Goal: Navigation & Orientation: Find specific page/section

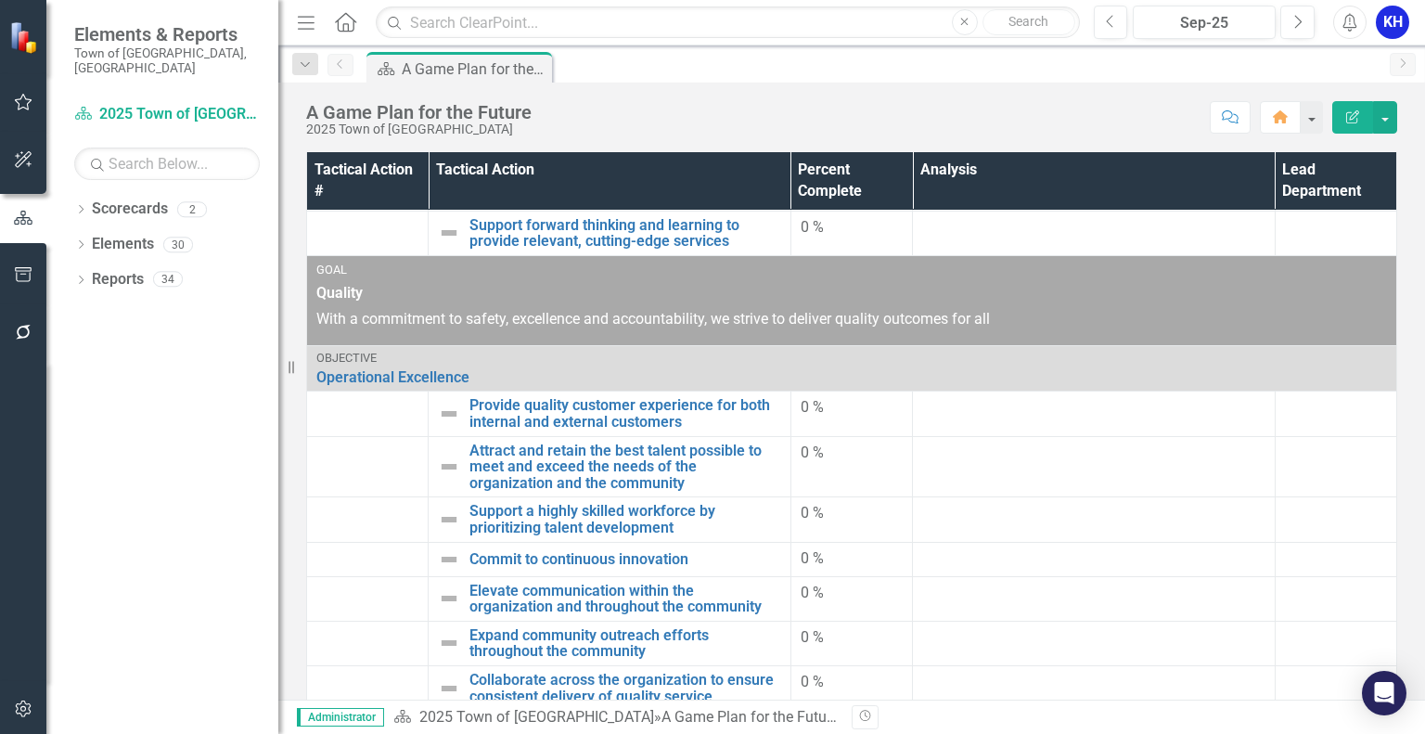
scroll to position [644, 0]
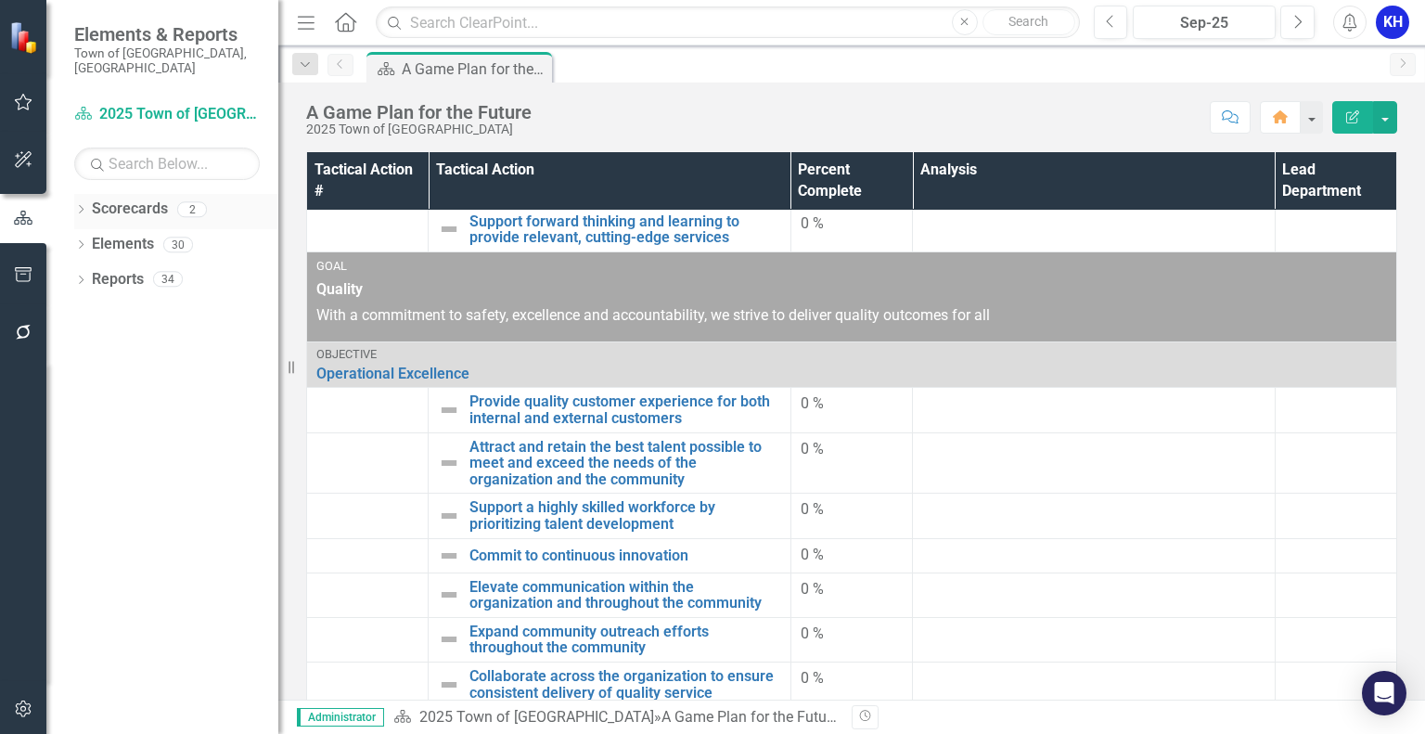
click at [81, 204] on div "Dropdown" at bounding box center [80, 212] width 13 height 16
click at [86, 238] on icon "Dropdown" at bounding box center [91, 243] width 14 height 11
click at [145, 269] on link "Innovation and Technology Projects" at bounding box center [200, 279] width 158 height 21
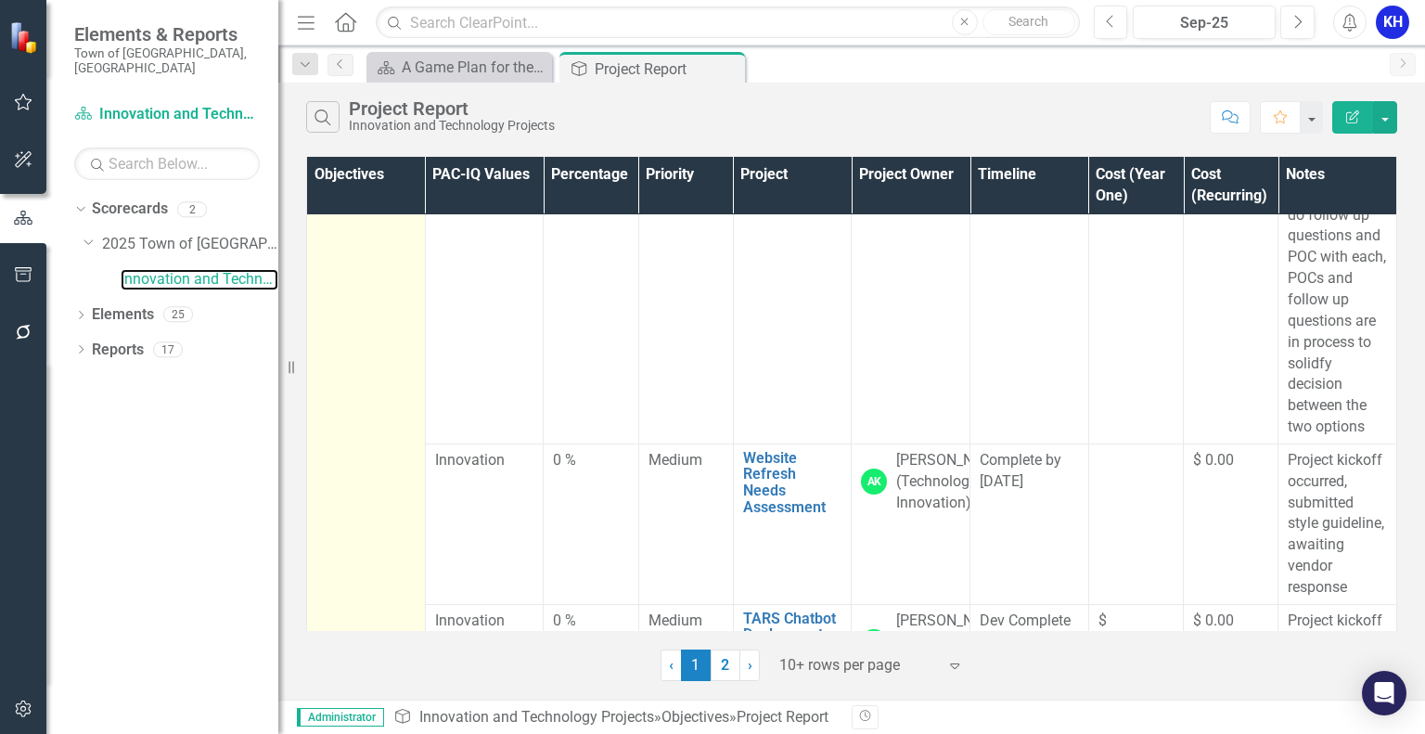
scroll to position [856, 0]
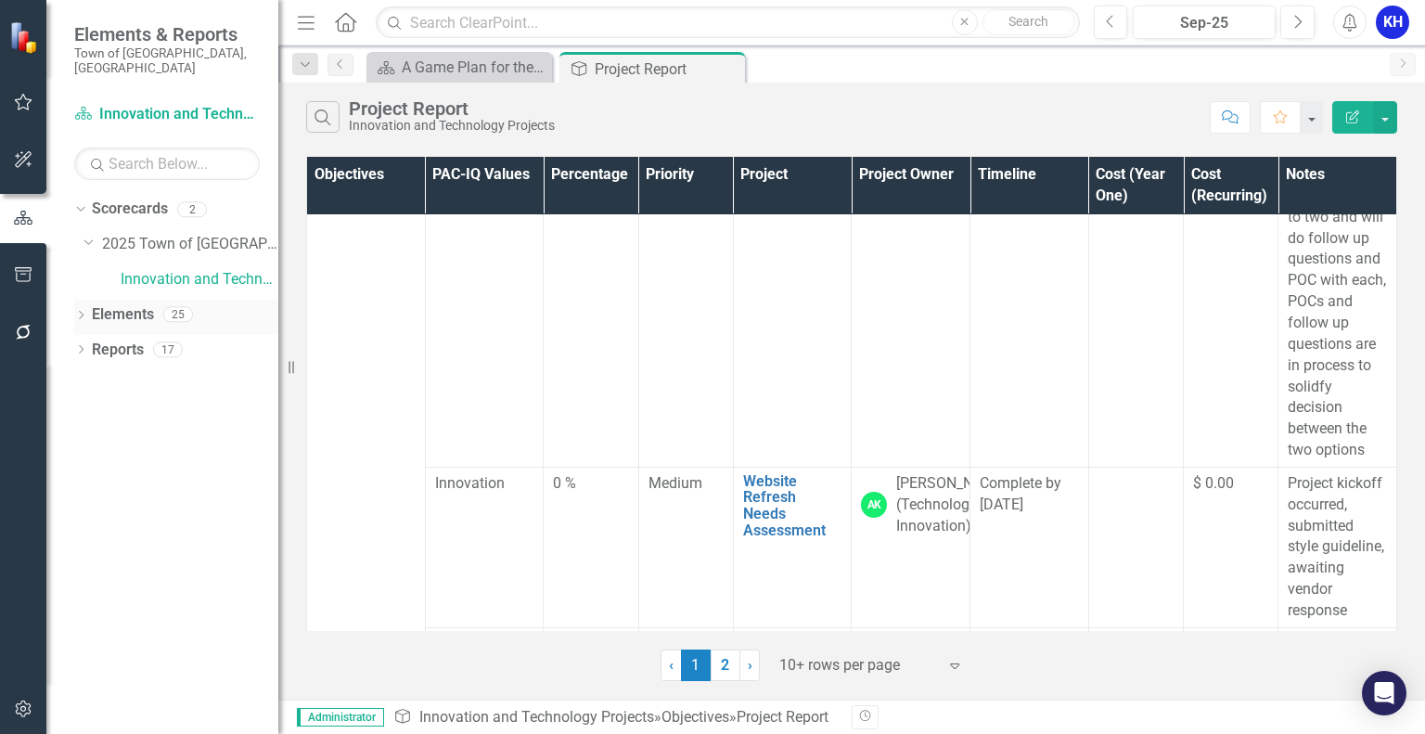
click at [76, 312] on icon "Dropdown" at bounding box center [80, 317] width 13 height 10
click at [85, 415] on div "Dropdown" at bounding box center [90, 423] width 13 height 16
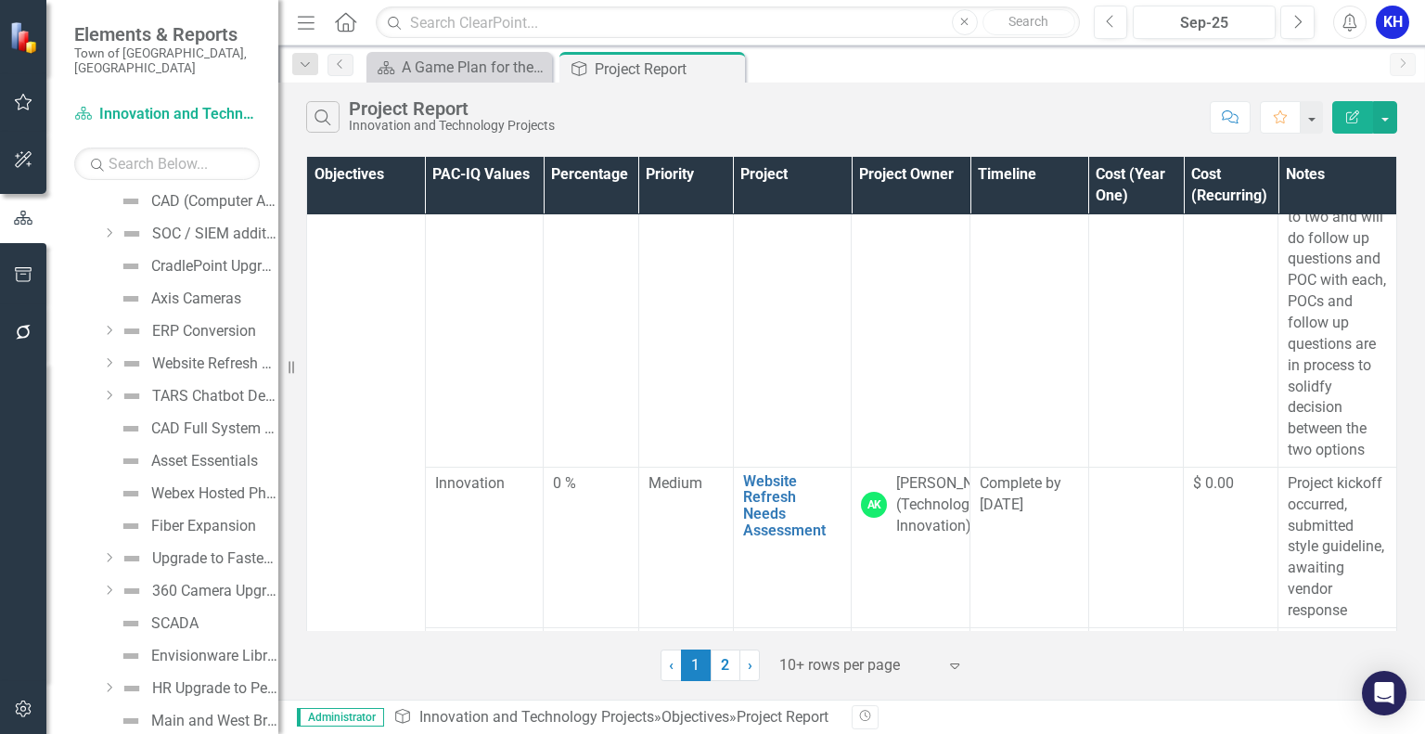
scroll to position [475, 0]
click at [222, 356] on div "Asset Essentials" at bounding box center [204, 364] width 107 height 17
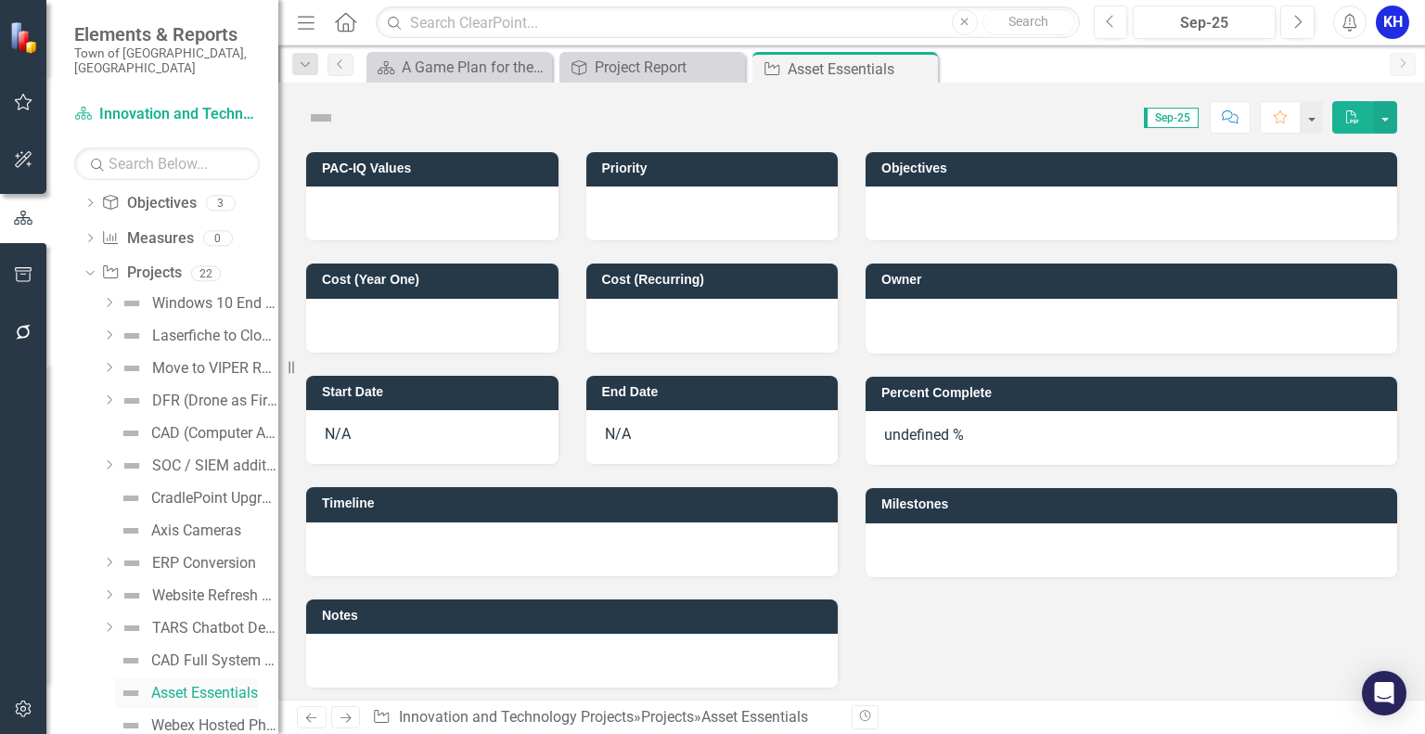
scroll to position [105, 0]
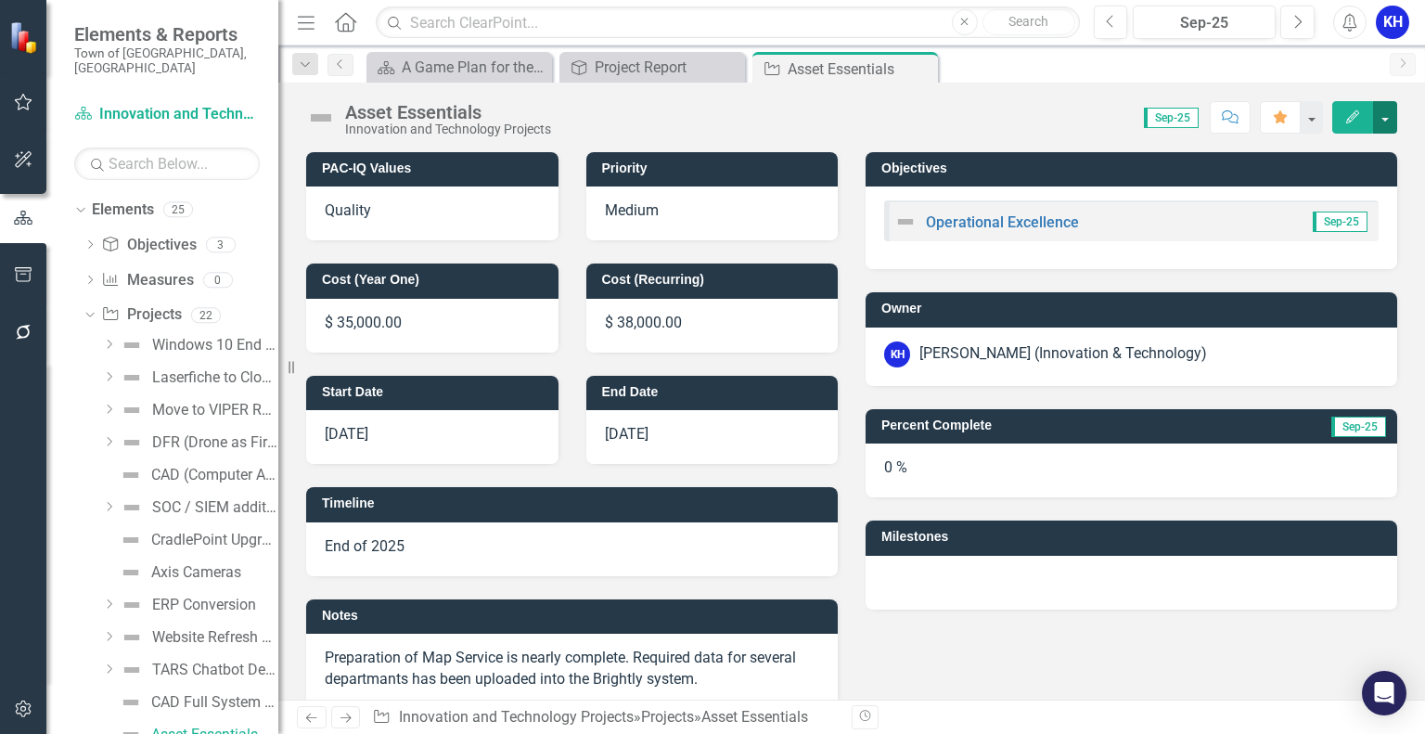
click at [1389, 110] on button "button" at bounding box center [1385, 117] width 24 height 32
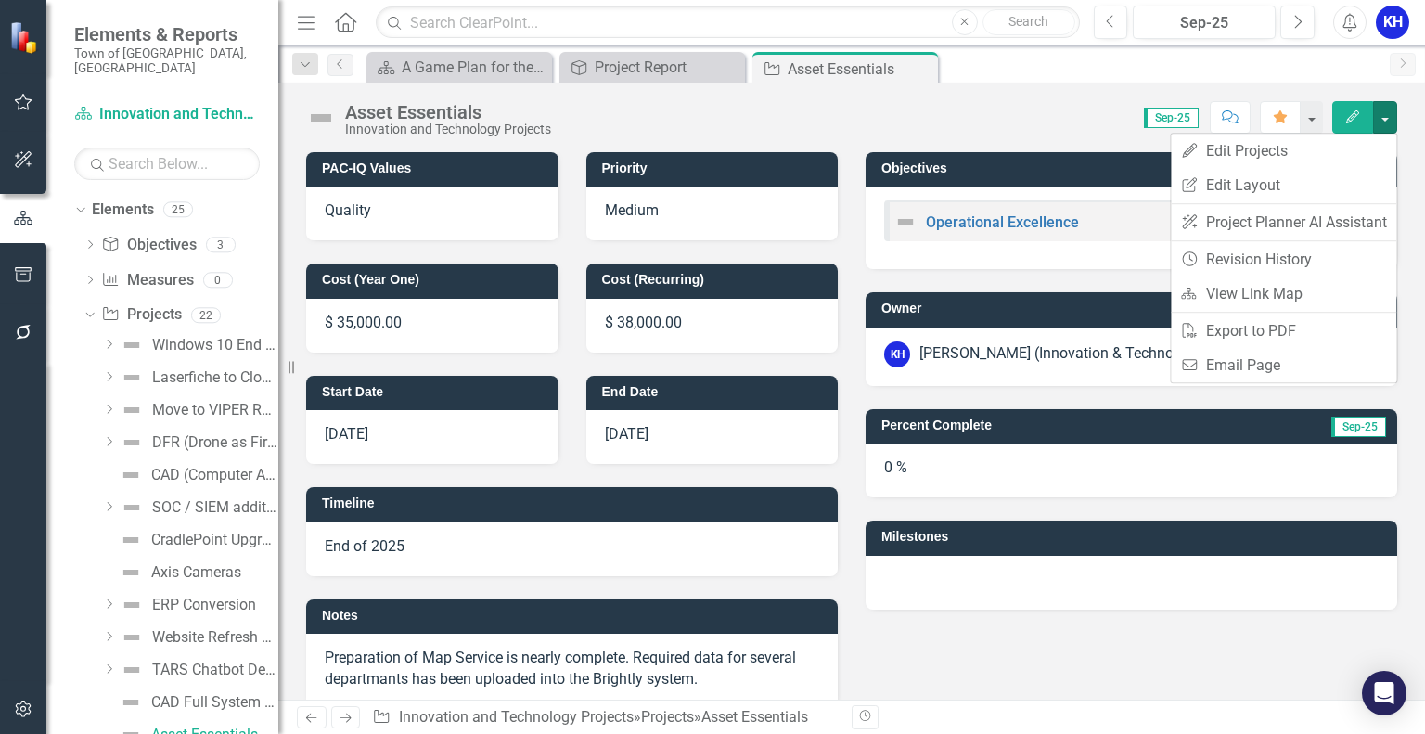
click at [1033, 90] on div "Asset Essentials Innovation and Technology Projects Score: 0.00 Sep-25 Complete…" at bounding box center [851, 111] width 1147 height 56
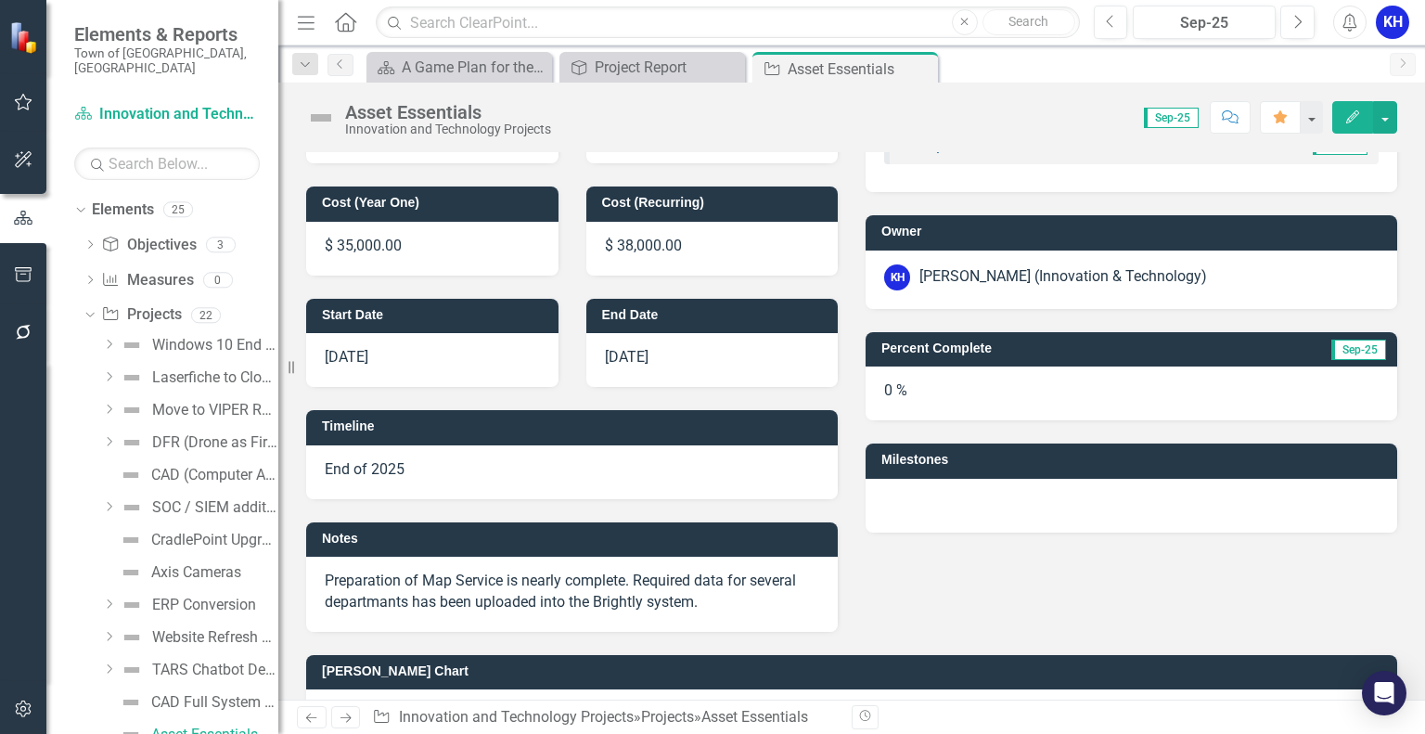
scroll to position [0, 0]
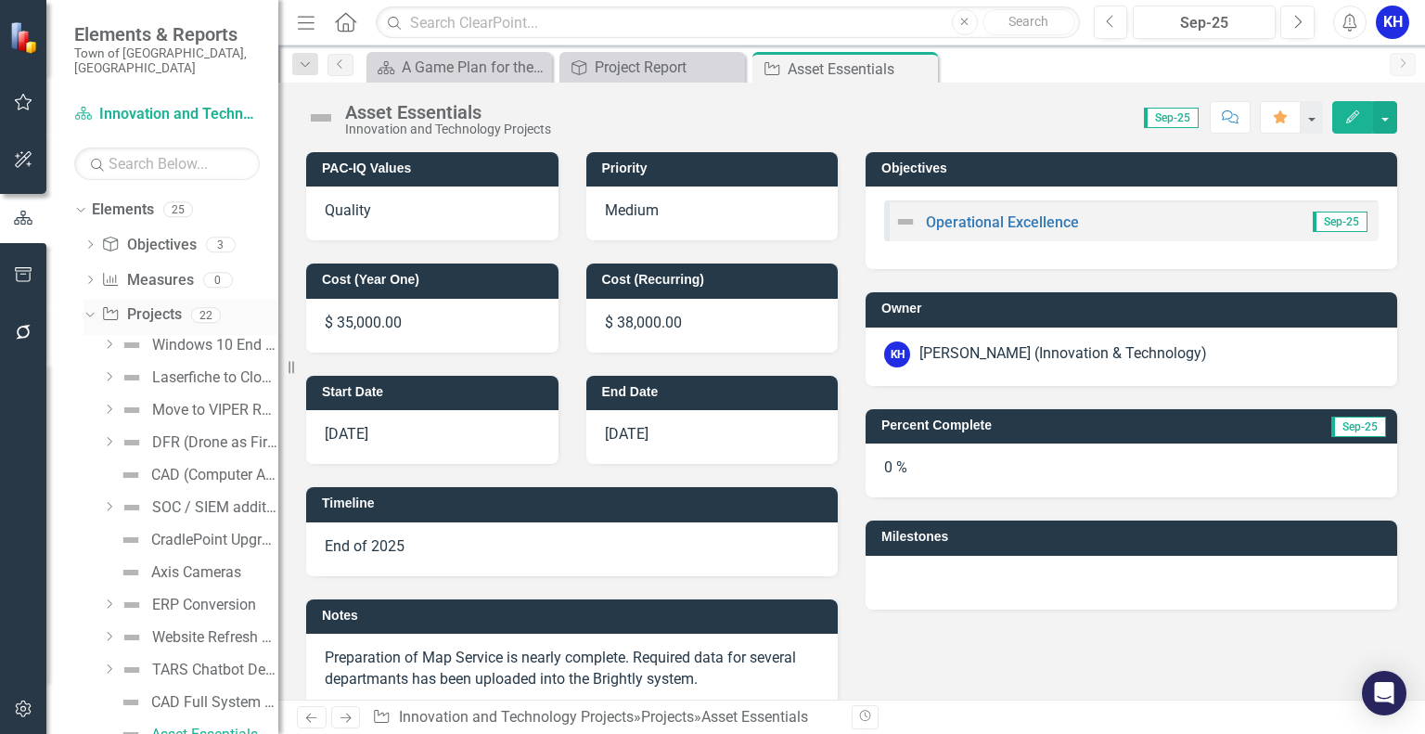
click at [87, 308] on icon "Dropdown" at bounding box center [88, 314] width 10 height 13
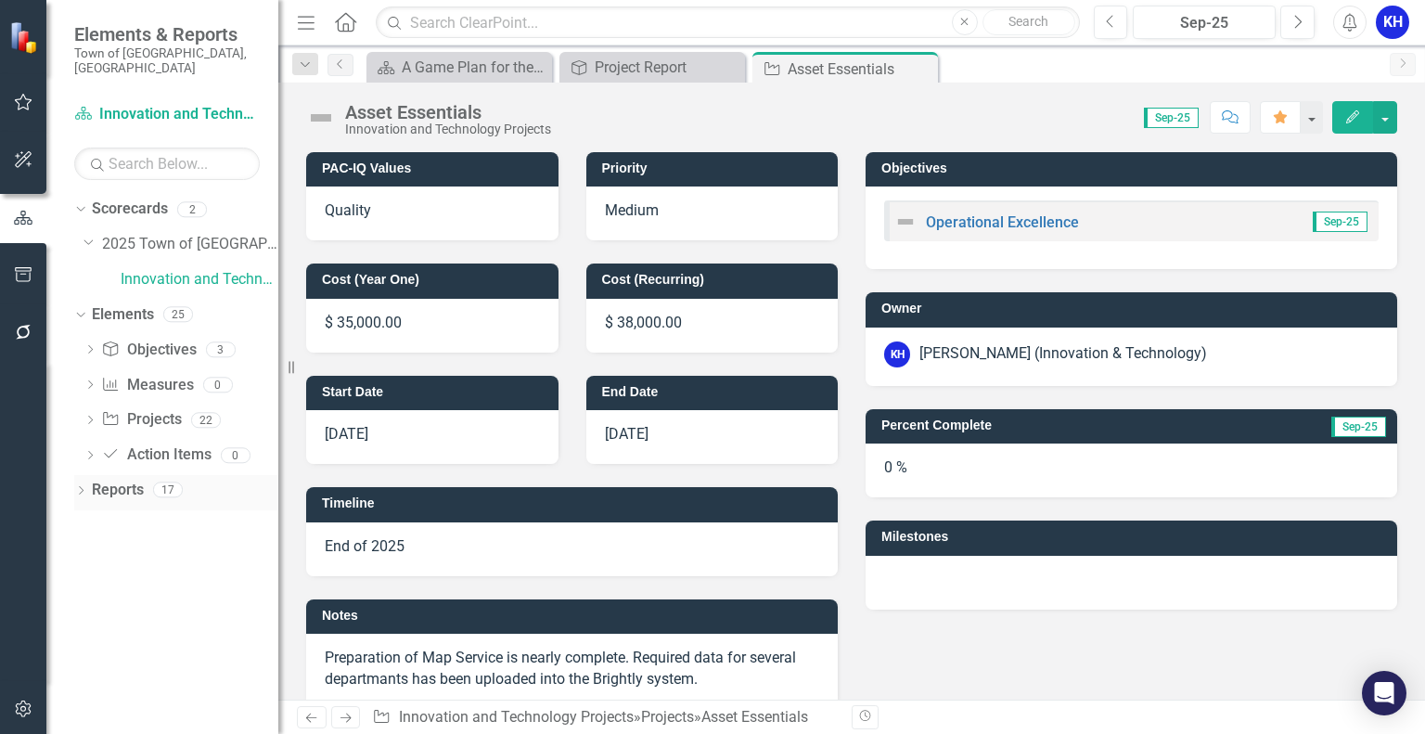
click at [84, 487] on icon "Dropdown" at bounding box center [80, 492] width 13 height 10
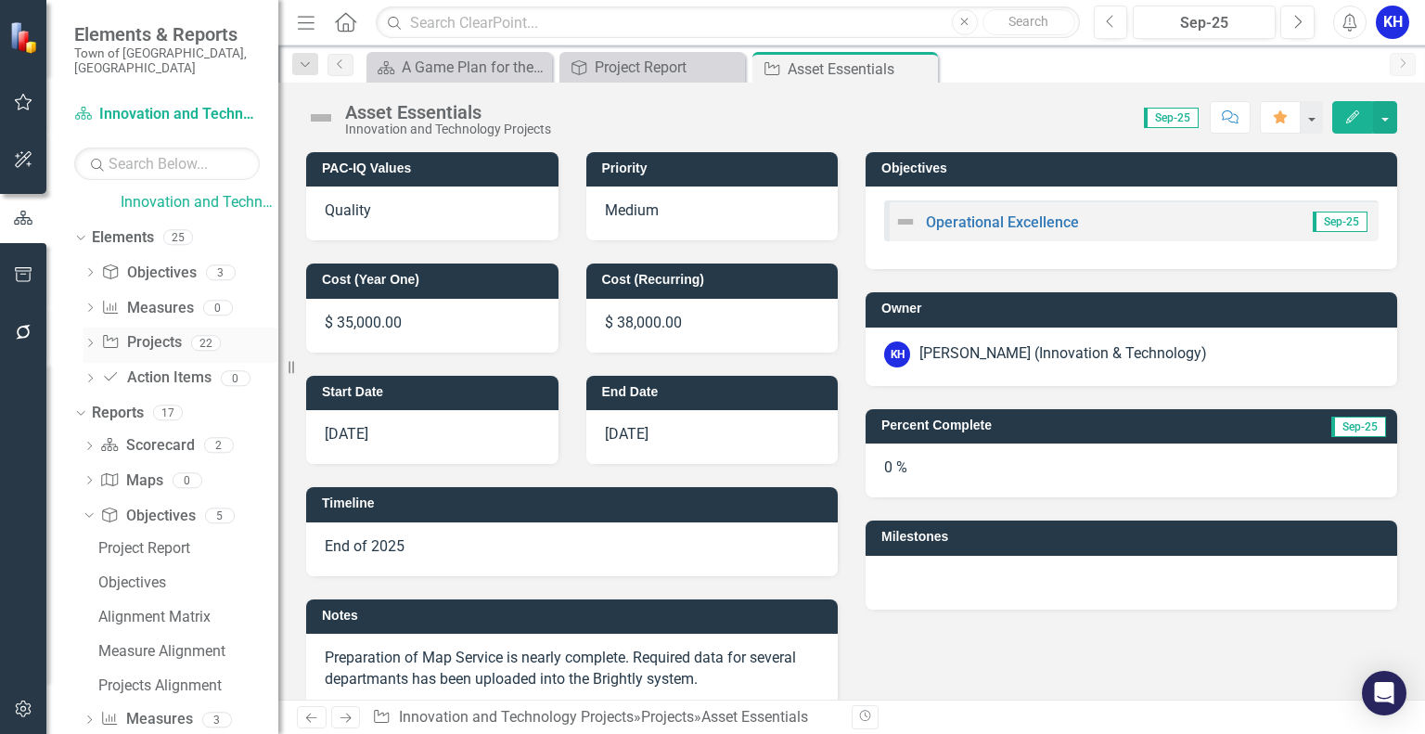
scroll to position [165, 0]
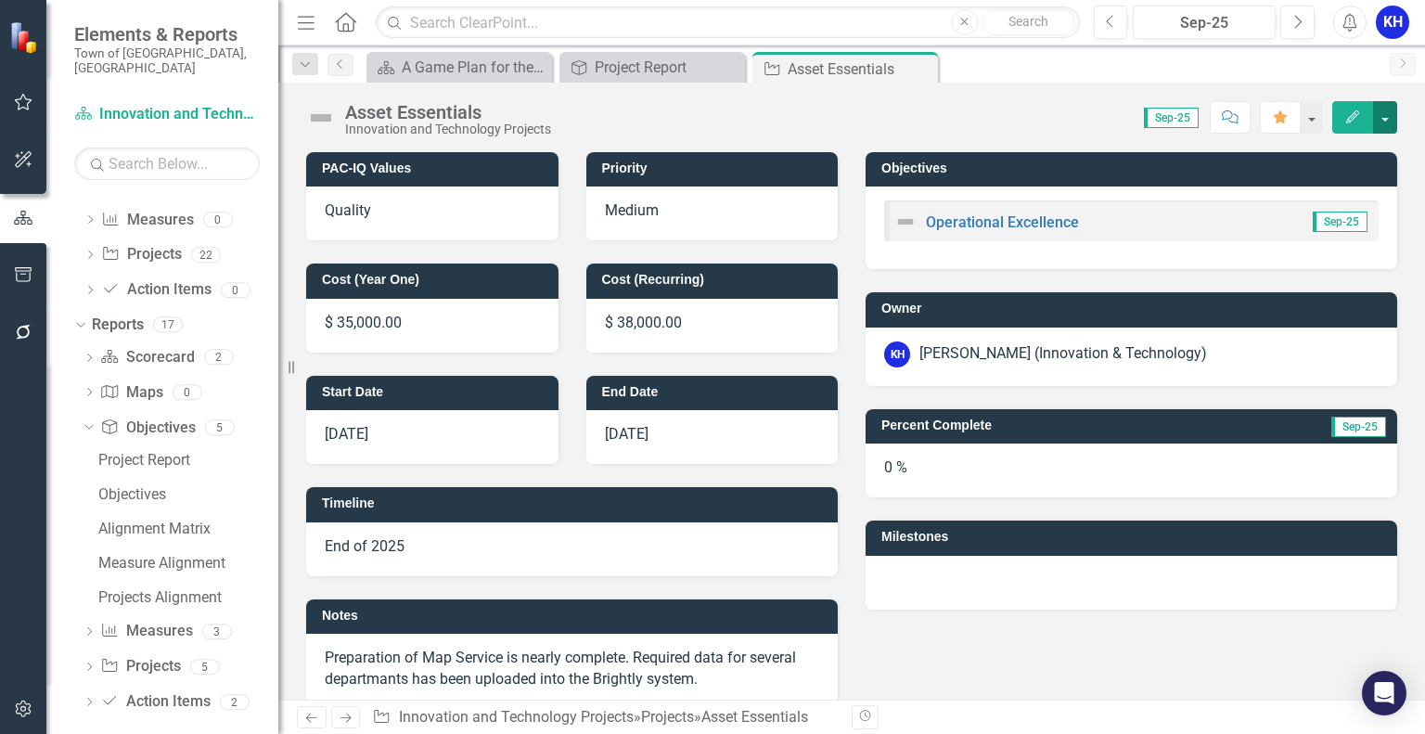
click at [1393, 110] on button "button" at bounding box center [1385, 117] width 24 height 32
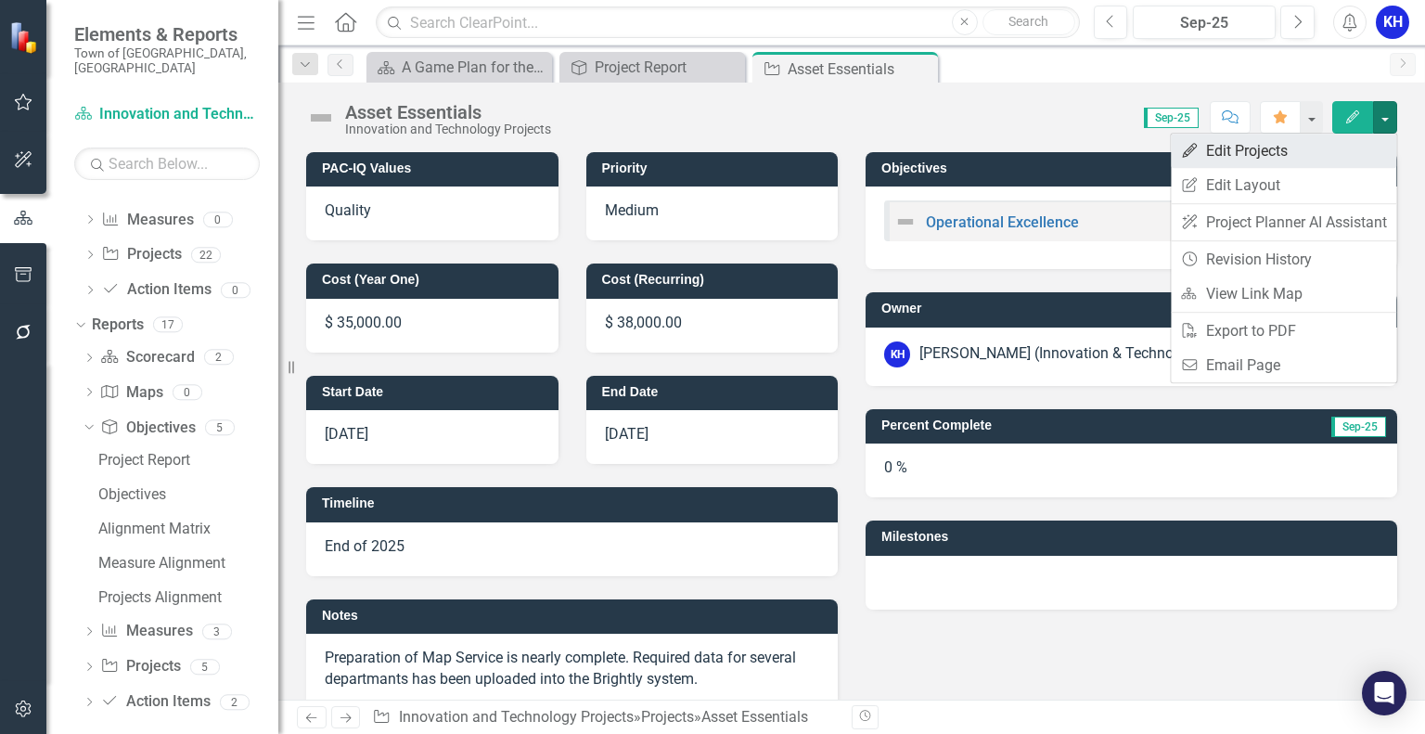
click at [1296, 136] on link "Edit Edit Projects" at bounding box center [1283, 151] width 225 height 34
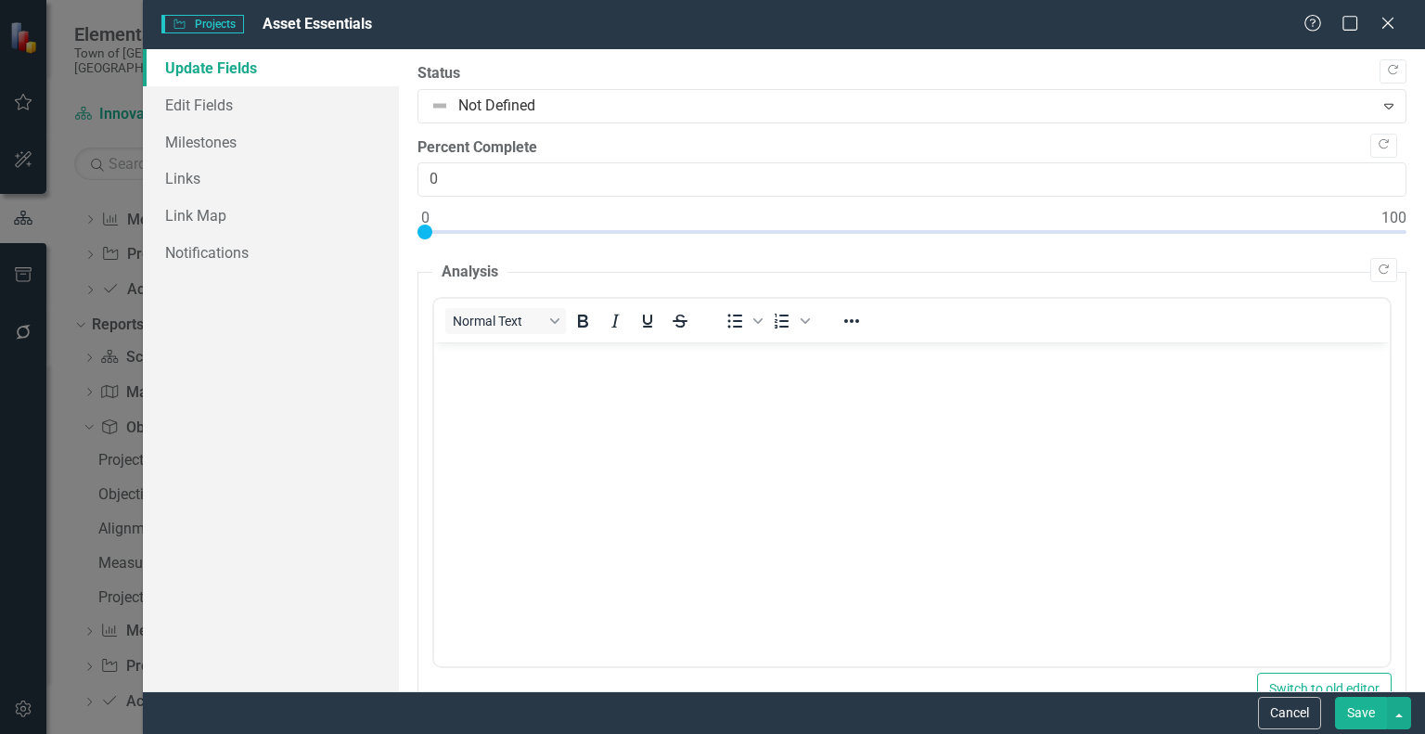
scroll to position [0, 0]
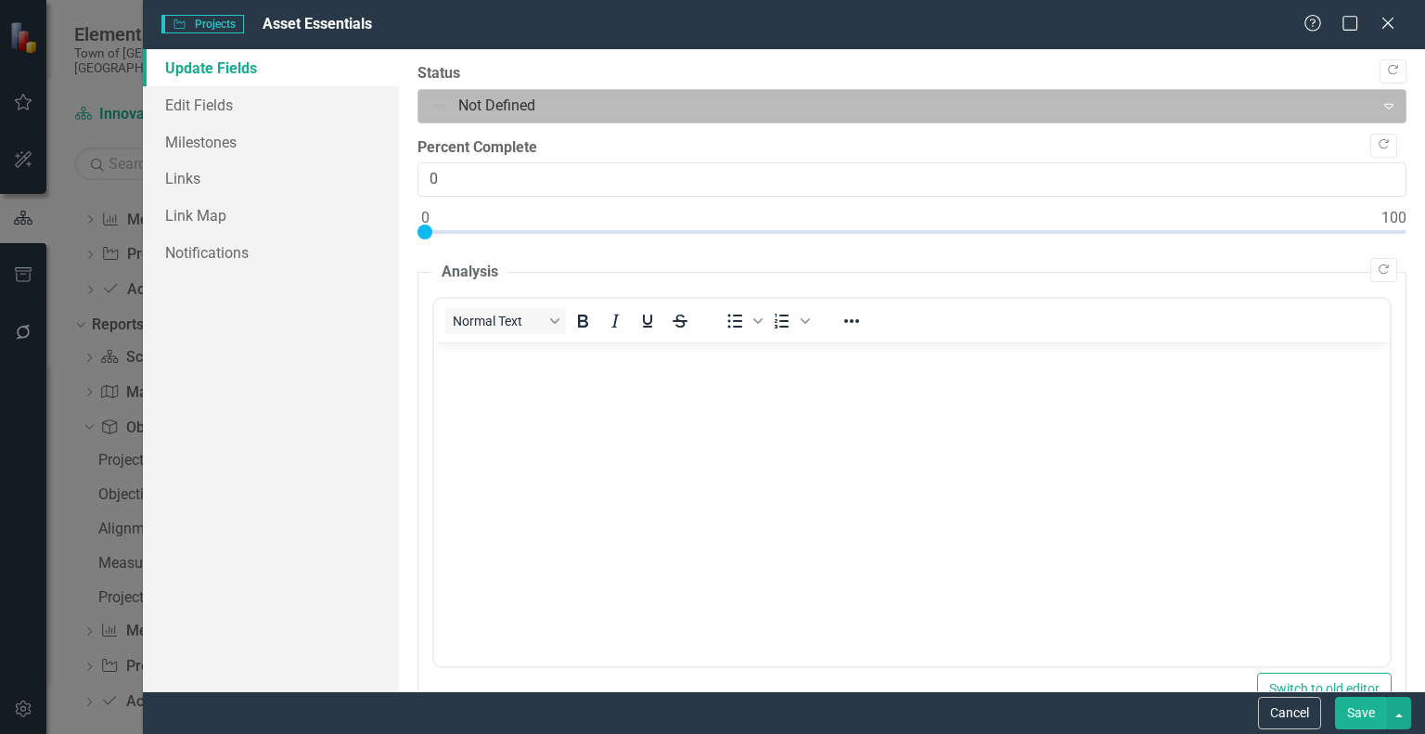
click at [1341, 105] on div at bounding box center [897, 106] width 932 height 25
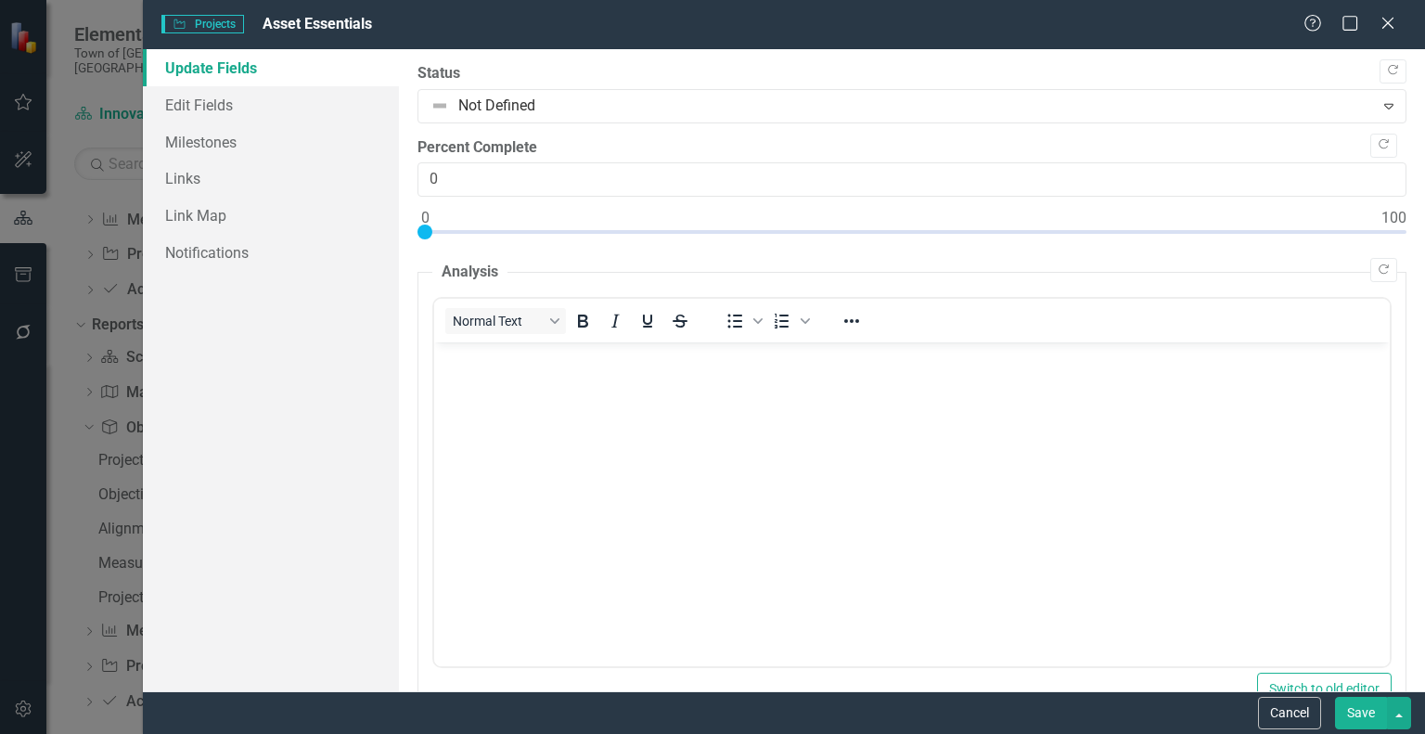
click at [1180, 62] on div ""Update" fields in ClearPoint are the fields that change from reporting period …" at bounding box center [912, 370] width 1026 height 642
click at [1395, 21] on icon "Close" at bounding box center [1387, 23] width 23 height 18
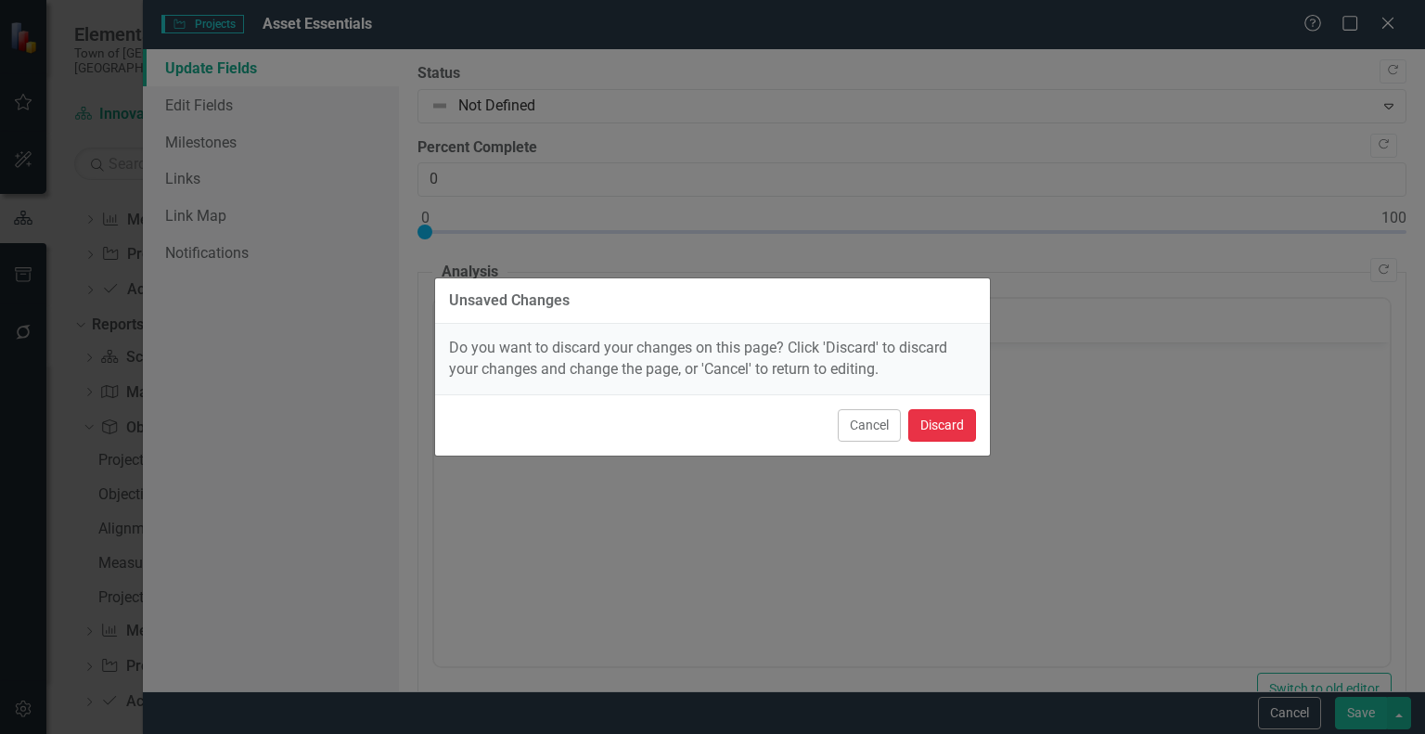
click at [932, 428] on button "Discard" at bounding box center [942, 425] width 68 height 32
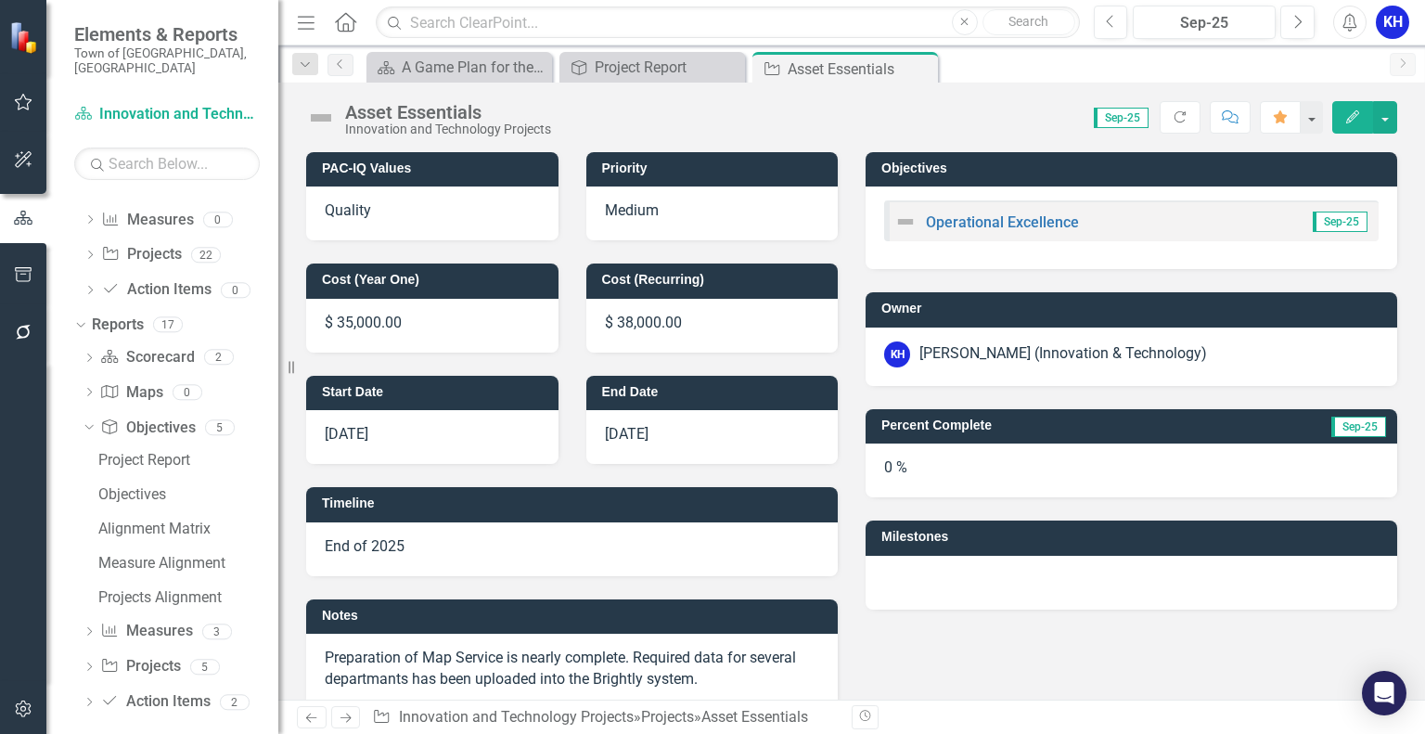
click at [15, 35] on img at bounding box center [25, 36] width 33 height 33
click at [153, 347] on link "Scorecard Scorecard" at bounding box center [147, 357] width 94 height 21
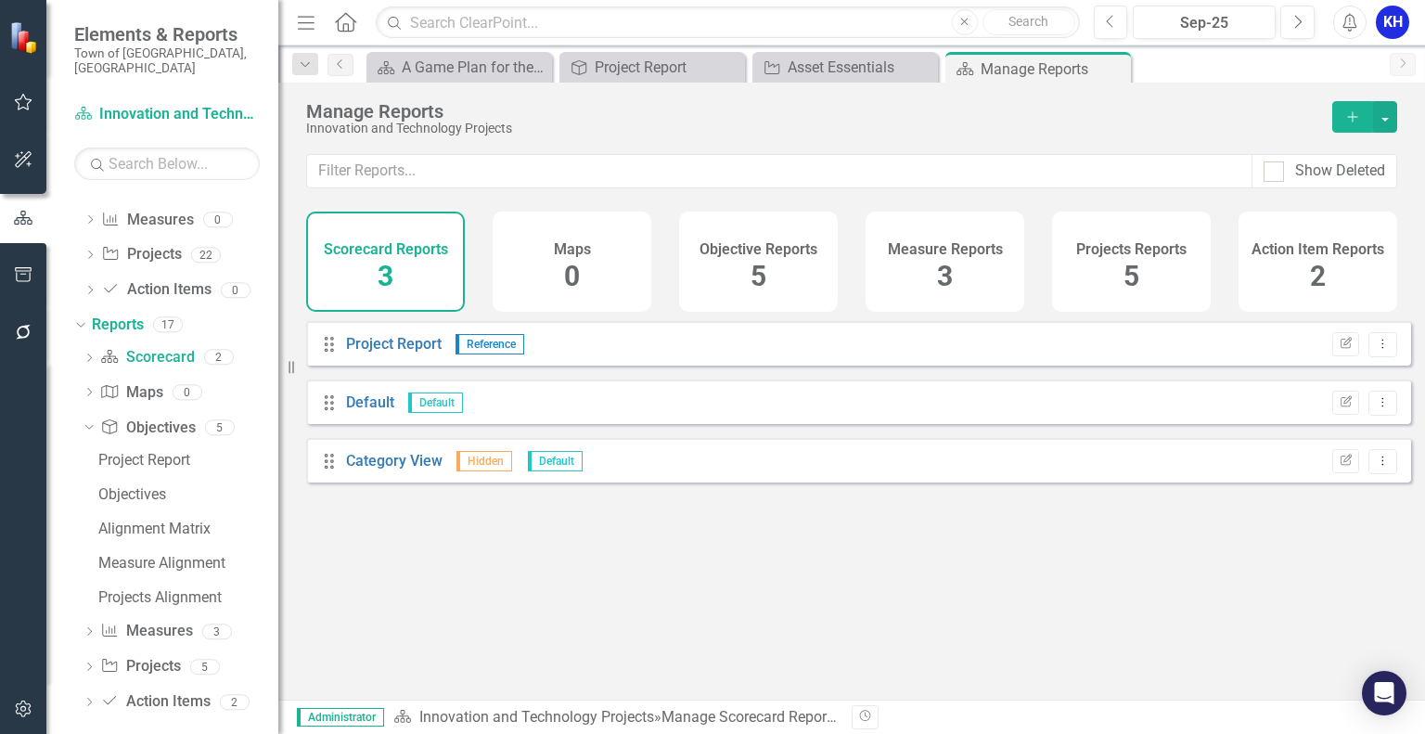
click at [373, 263] on div "Scorecard Reports 3" at bounding box center [385, 262] width 159 height 100
click at [387, 271] on span "3" at bounding box center [386, 276] width 16 height 32
click at [779, 257] on div "Objective Reports 5" at bounding box center [758, 262] width 159 height 100
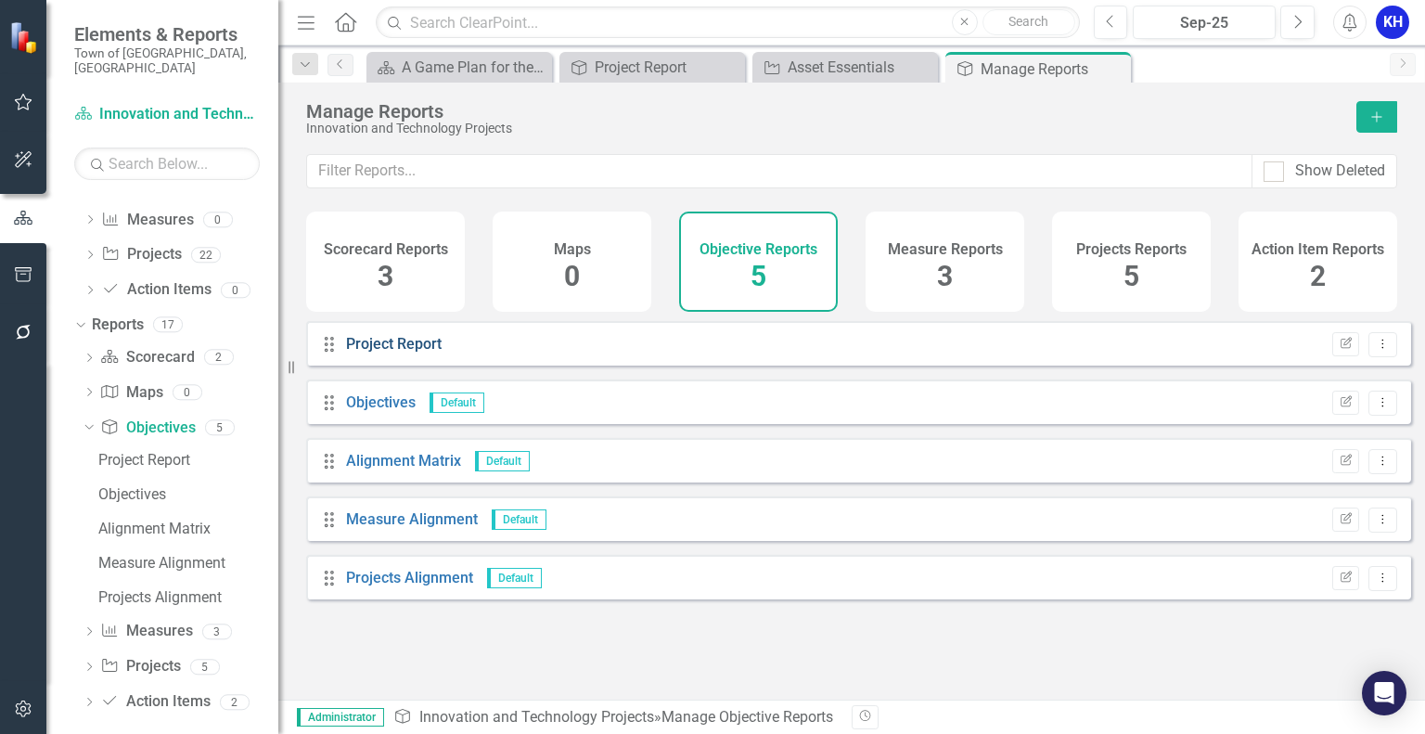
click at [392, 353] on link "Project Report" at bounding box center [394, 344] width 96 height 18
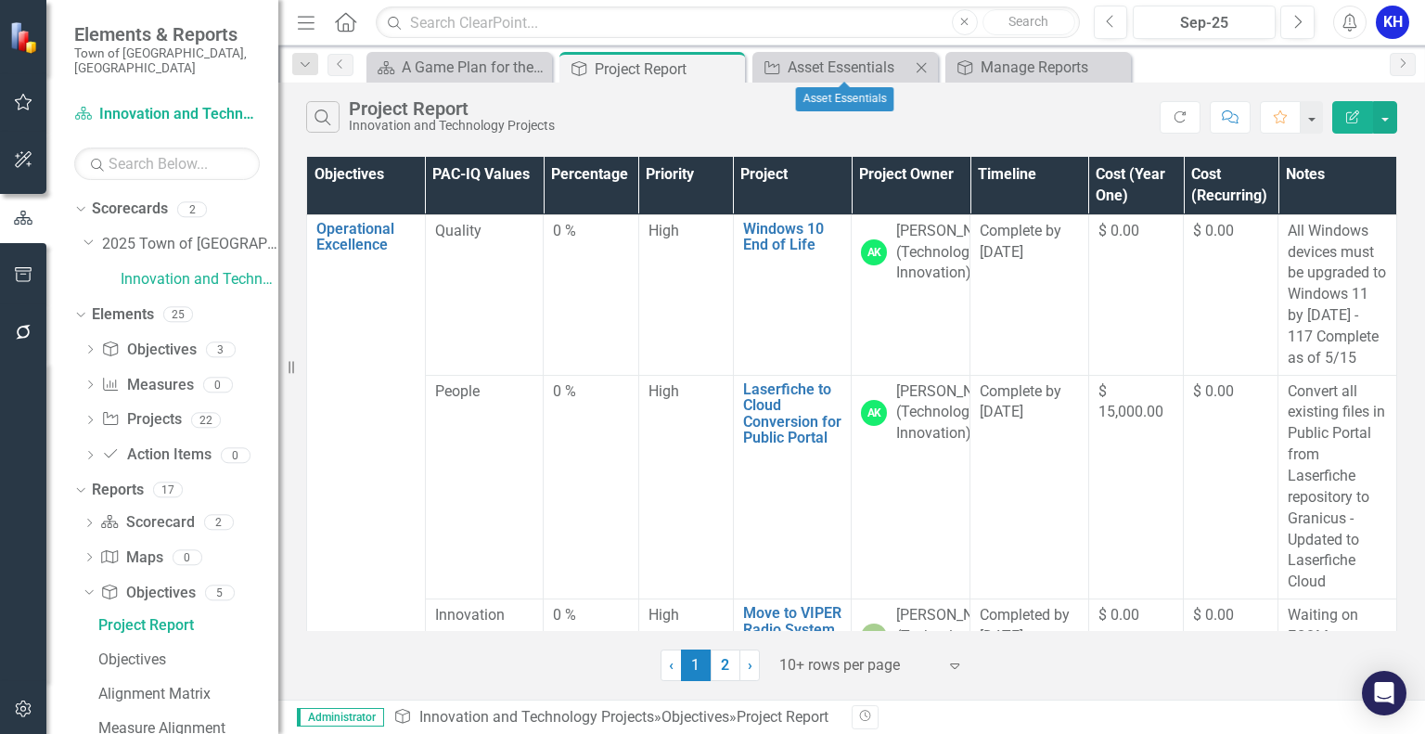
click at [918, 60] on icon "Close" at bounding box center [921, 67] width 19 height 15
click at [848, 71] on div "Manage Reports" at bounding box center [849, 67] width 122 height 23
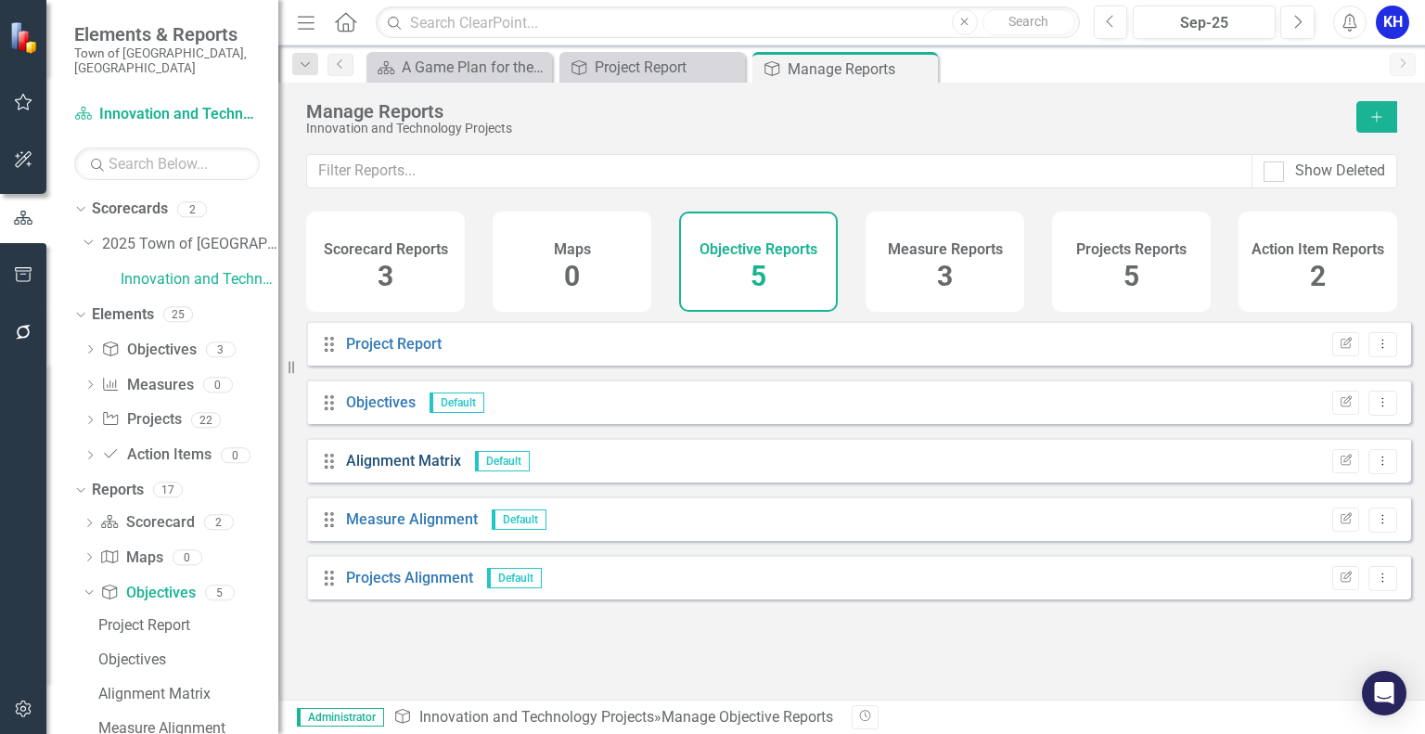
click at [379, 470] on link "Alignment Matrix" at bounding box center [403, 461] width 115 height 18
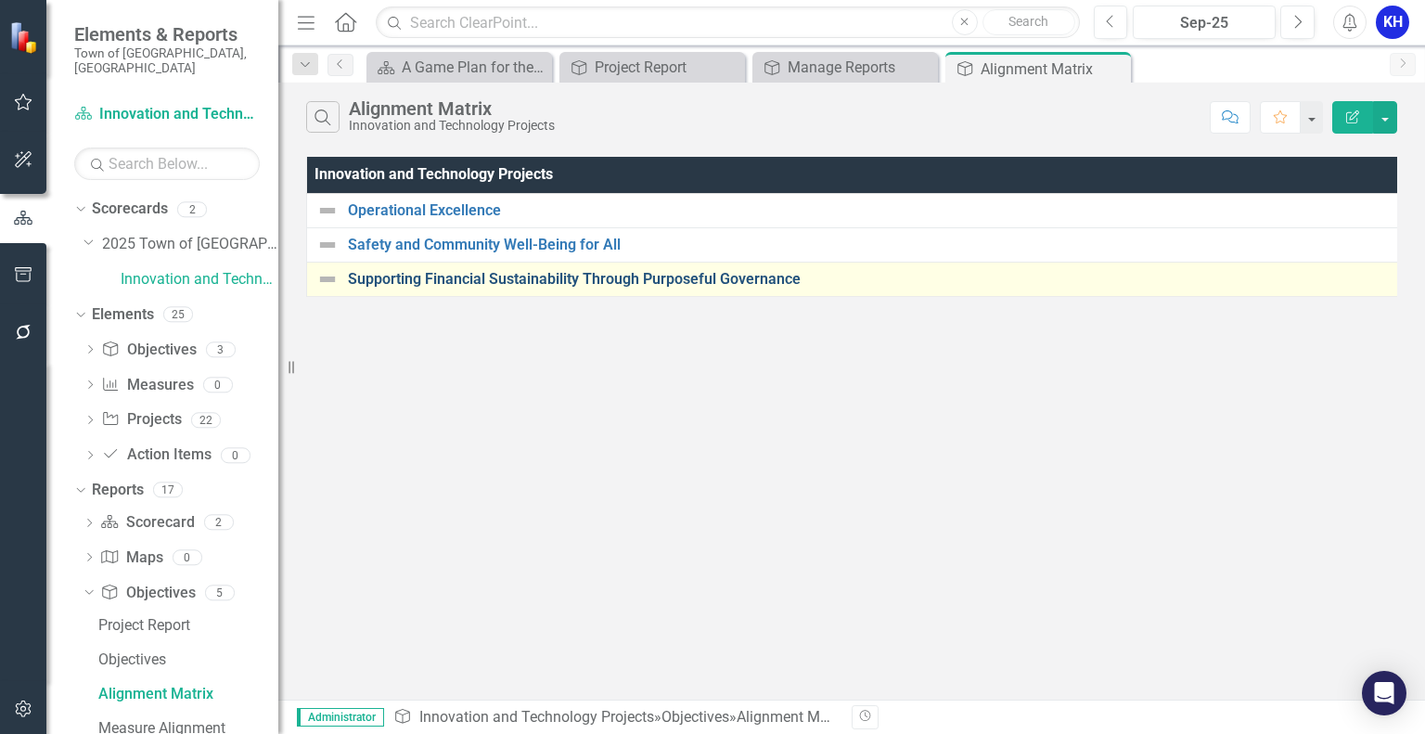
click at [366, 272] on link "Supporting Financial Sustainability Through Purposeful Governance" at bounding box center [871, 279] width 1046 height 17
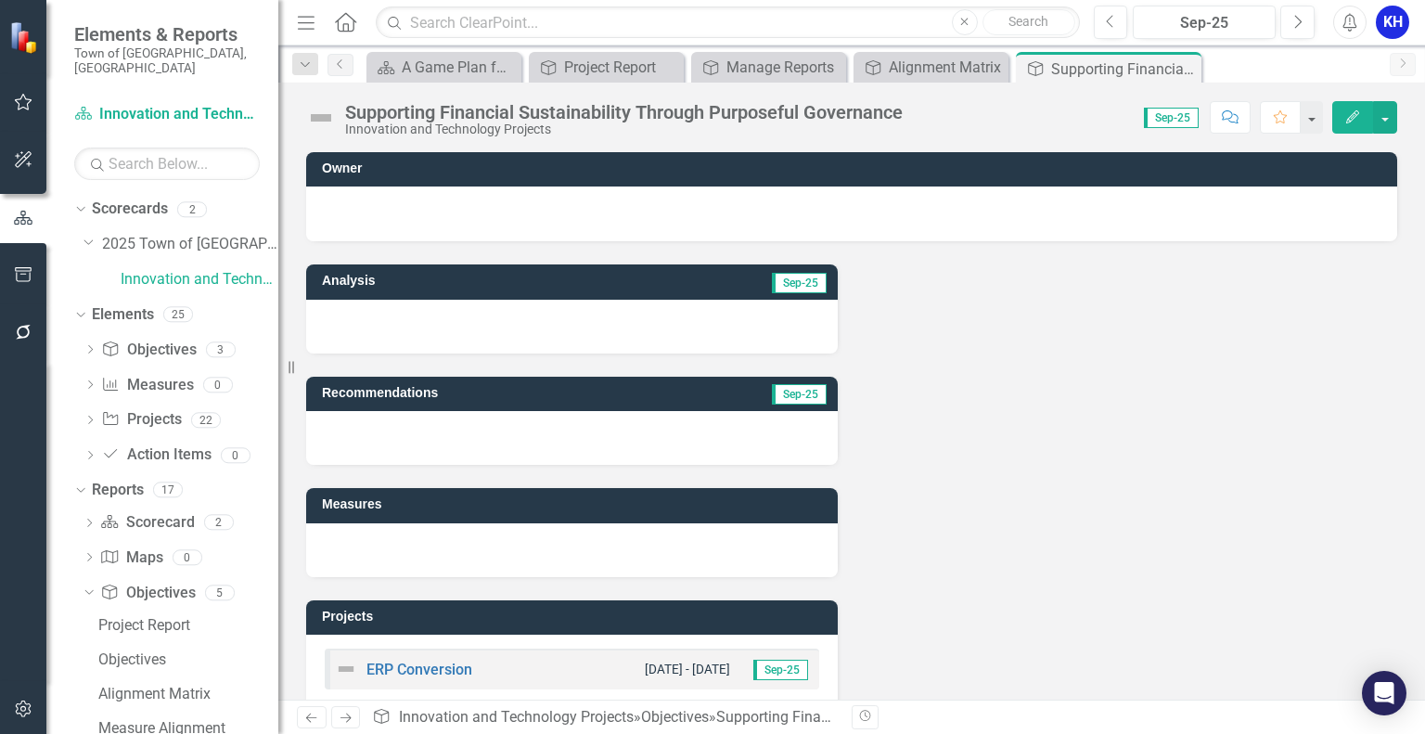
scroll to position [34, 0]
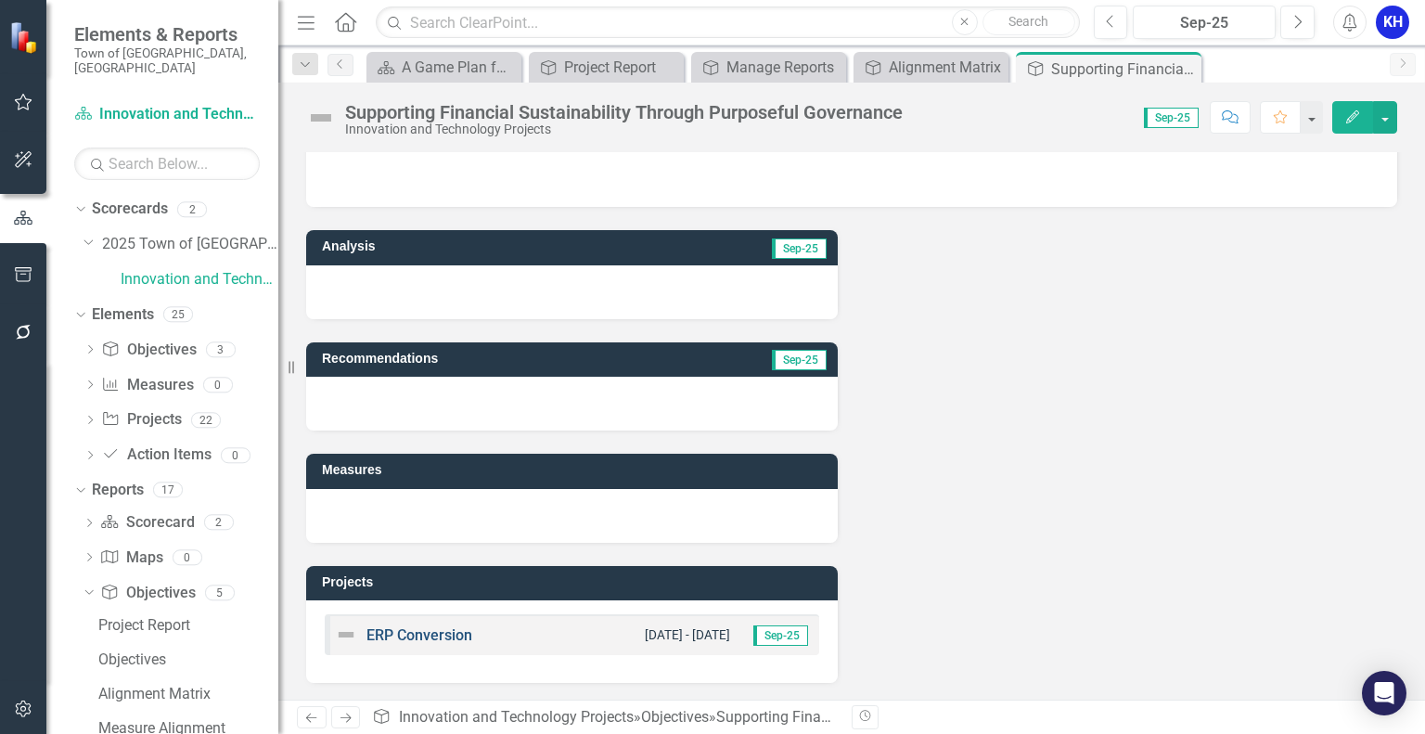
click at [416, 635] on link "ERP Conversion" at bounding box center [420, 635] width 106 height 18
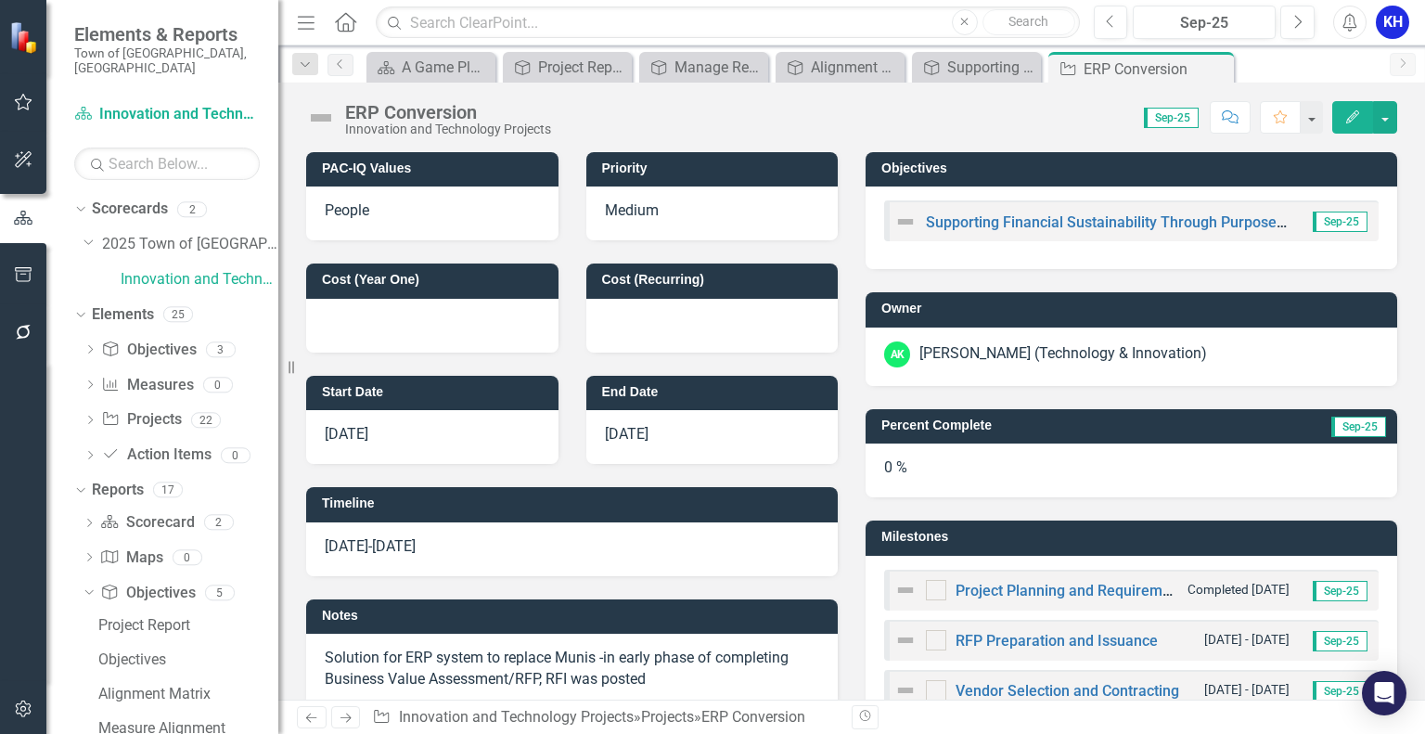
checkbox input "true"
click at [552, 58] on div "Project Report" at bounding box center [571, 67] width 66 height 23
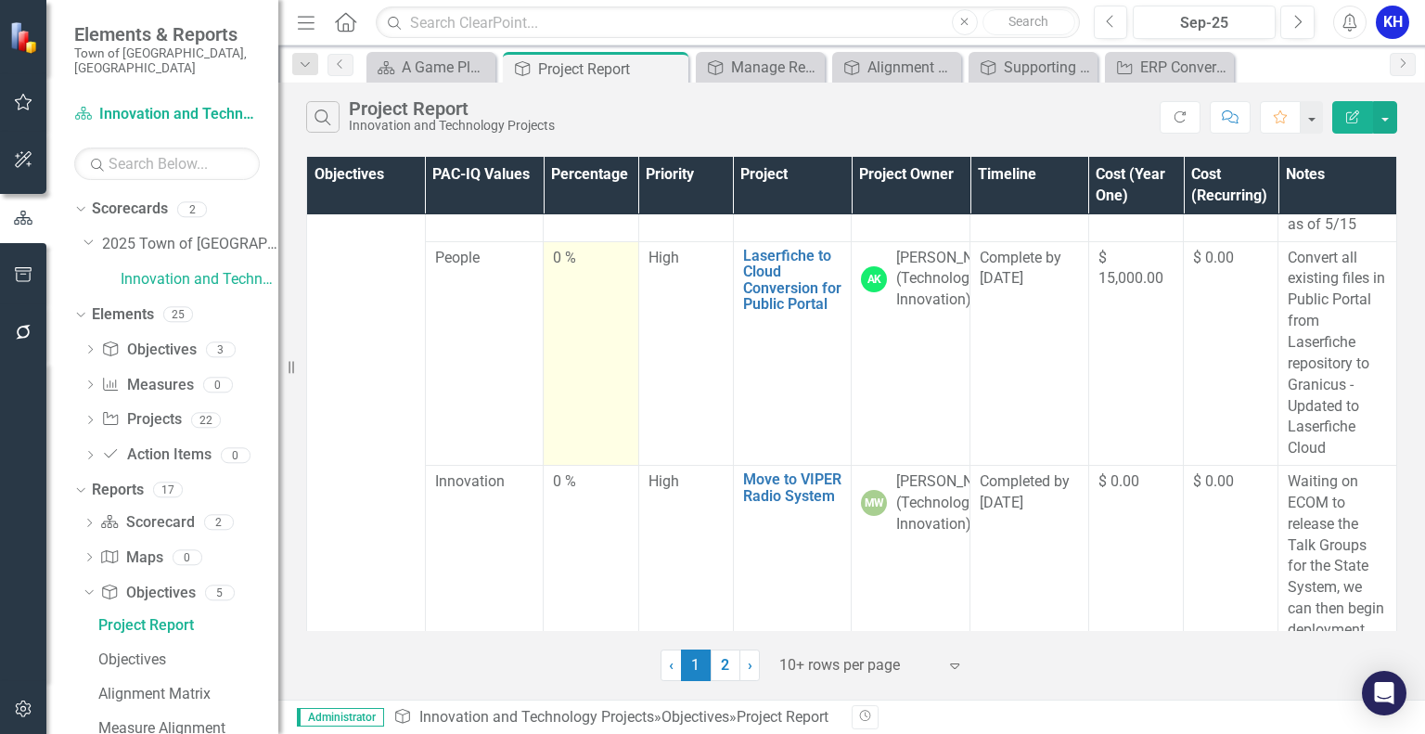
scroll to position [133, 0]
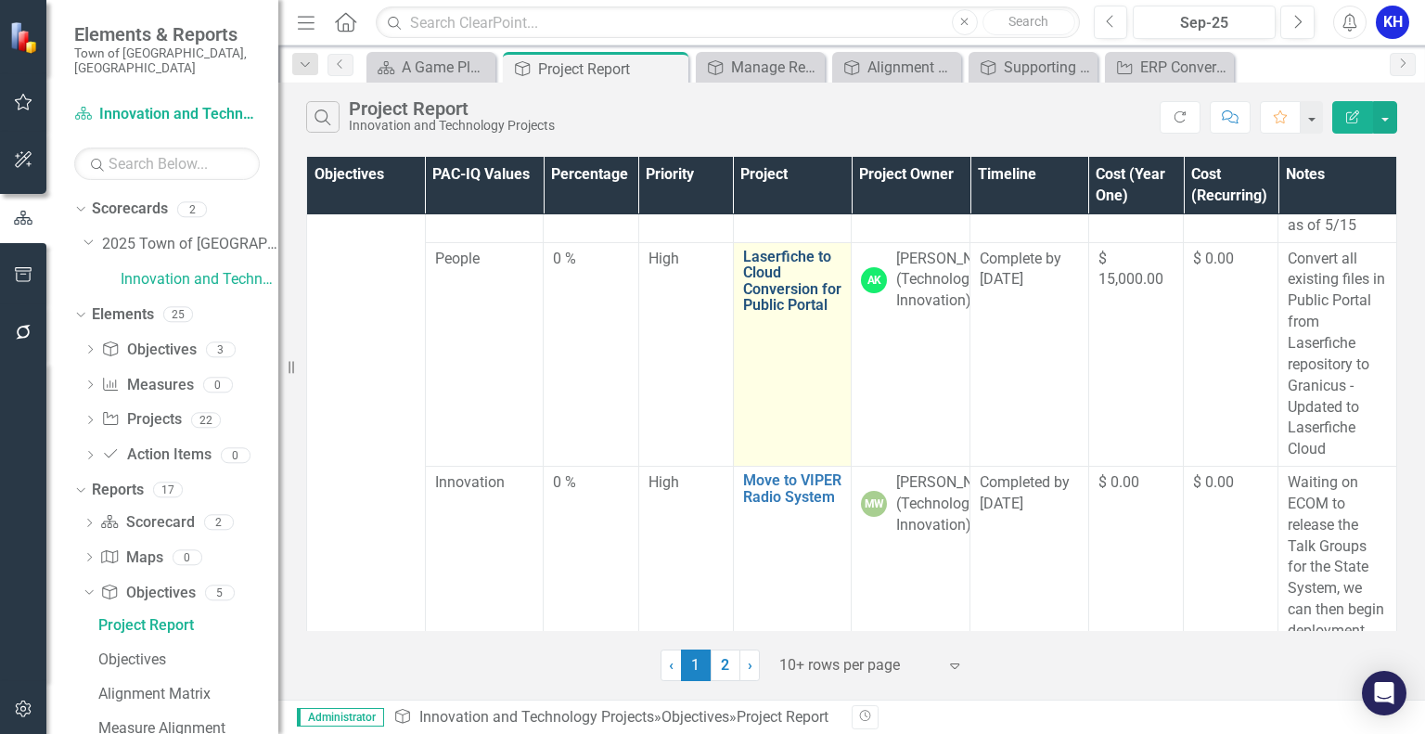
click at [759, 298] on link "Laserfiche to Cloud Conversion for Public Portal" at bounding box center [792, 281] width 99 height 65
